Goal: Task Accomplishment & Management: Use online tool/utility

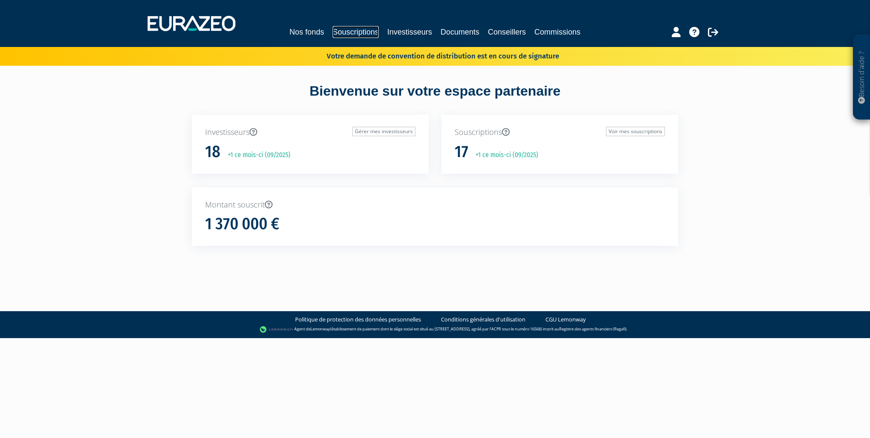
click at [357, 31] on link "Souscriptions" at bounding box center [356, 32] width 46 height 12
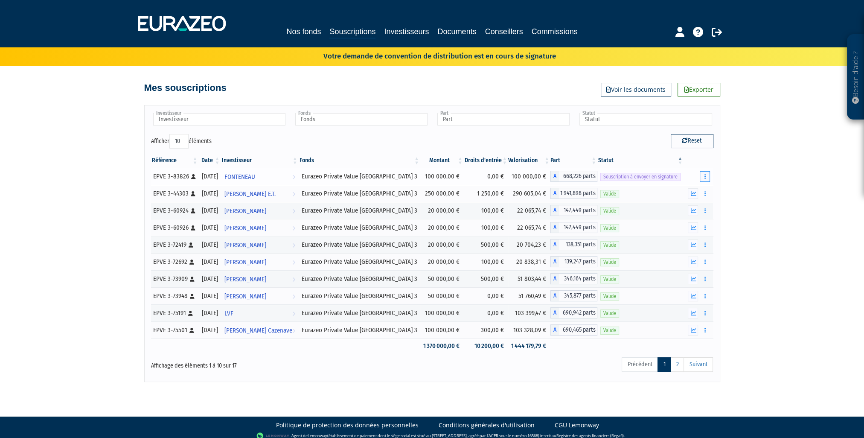
click at [707, 177] on button "button" at bounding box center [704, 176] width 10 height 11
click at [679, 193] on link "Envoyer à signer" at bounding box center [682, 192] width 49 height 14
click at [707, 176] on button "button" at bounding box center [704, 176] width 10 height 11
click at [687, 190] on link "Envoyer à signer" at bounding box center [682, 192] width 49 height 14
